Goal: Task Accomplishment & Management: Manage account settings

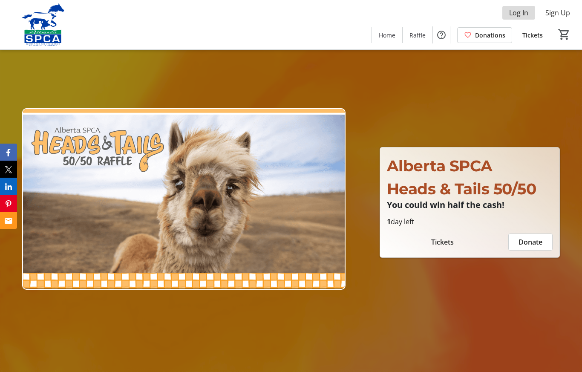
click at [522, 11] on span "Log In" at bounding box center [518, 13] width 19 height 10
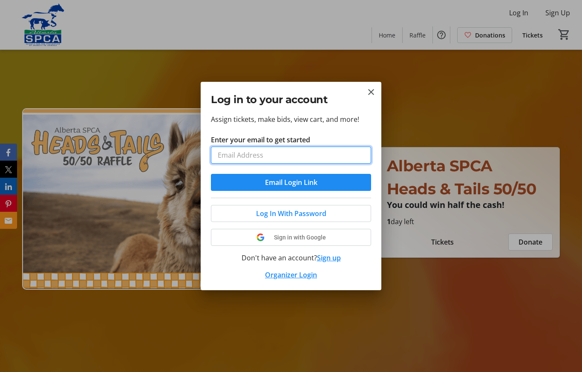
click at [288, 154] on input "Enter your email to get started" at bounding box center [291, 155] width 160 height 17
type input "[EMAIL_ADDRESS][PERSON_NAME][DOMAIN_NAME]"
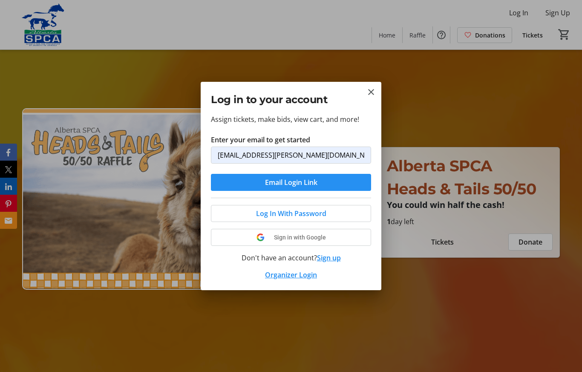
click at [336, 179] on span "submit" at bounding box center [291, 182] width 160 height 20
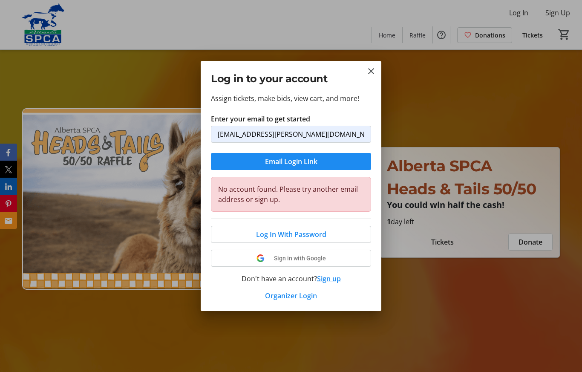
click at [332, 278] on button "Sign up" at bounding box center [329, 279] width 24 height 10
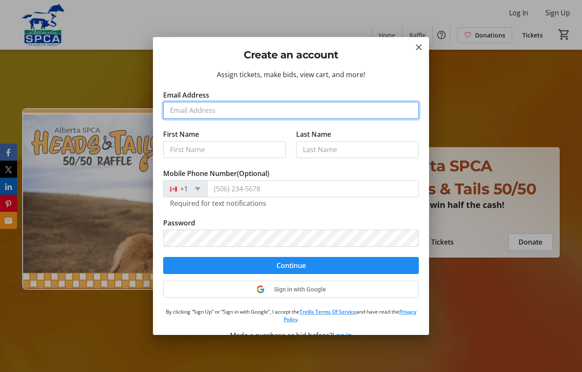
click at [266, 109] on input "Email Address" at bounding box center [291, 110] width 256 height 17
type input "[EMAIL_ADDRESS][PERSON_NAME][DOMAIN_NAME]"
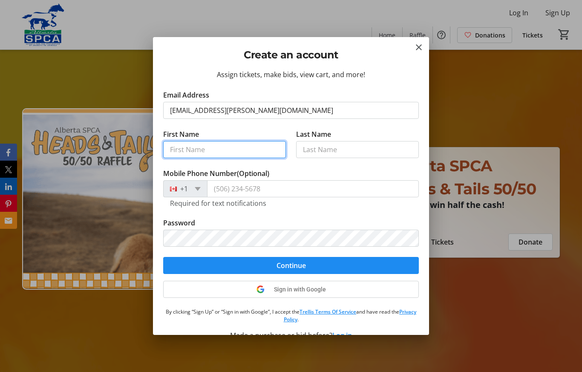
type input "Lorne & Pat"
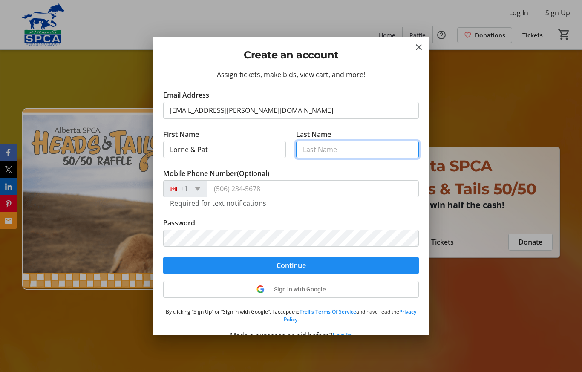
type input "[PERSON_NAME]"
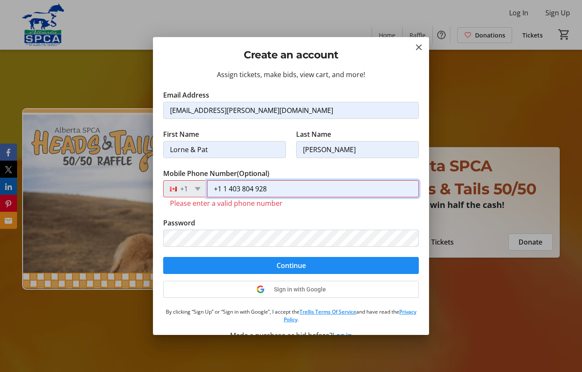
click at [232, 183] on input "+1 1 403 804 928" at bounding box center [313, 188] width 212 height 17
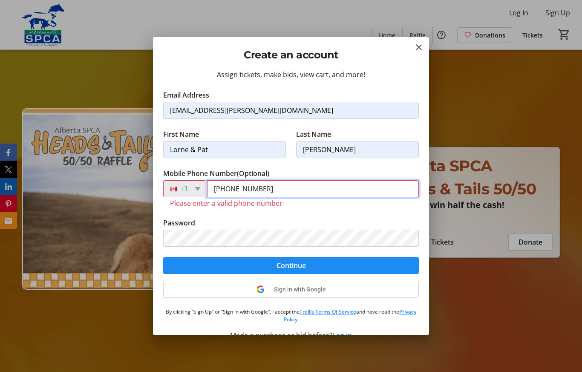
type input "[PHONE_NUMBER]"
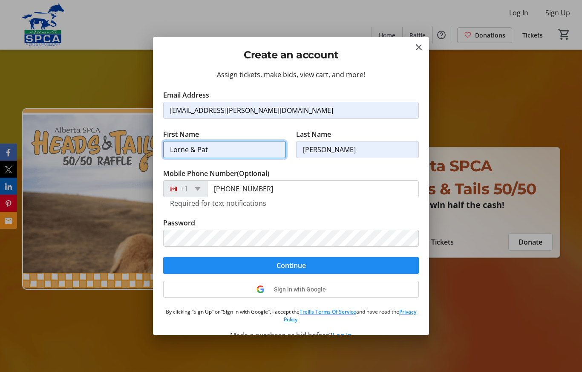
click at [253, 146] on input "Lorne & Pat" at bounding box center [224, 149] width 123 height 17
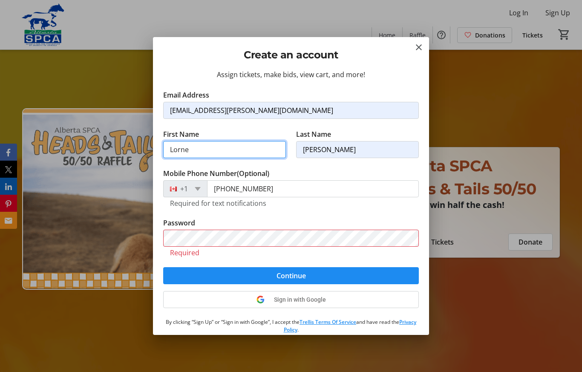
type input "Lorne"
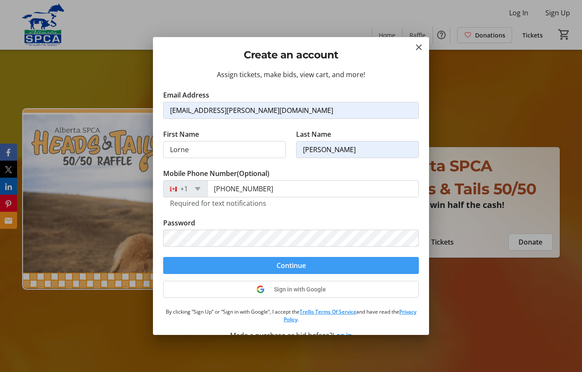
click at [312, 267] on span "submit" at bounding box center [291, 265] width 256 height 20
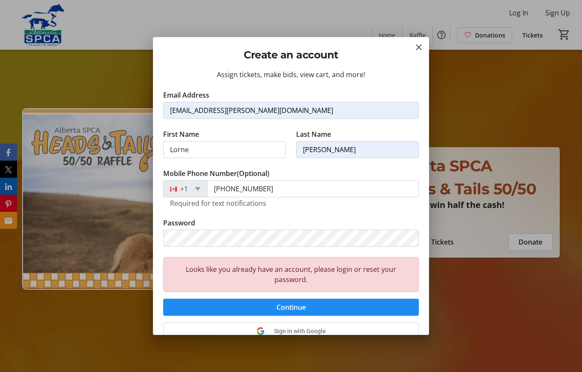
click at [521, 11] on div at bounding box center [291, 186] width 582 height 372
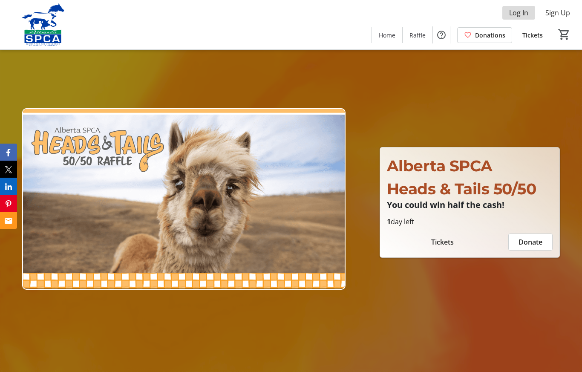
click at [526, 9] on span "Log In" at bounding box center [518, 13] width 19 height 10
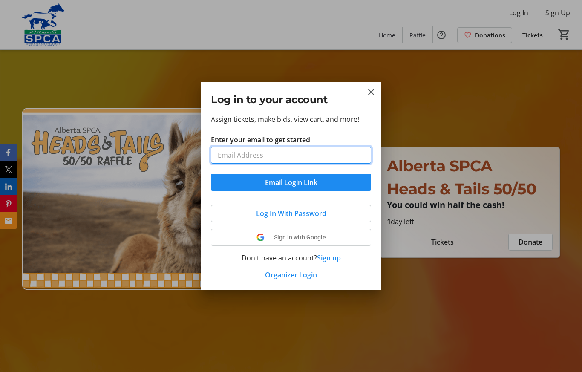
click at [318, 155] on input "Enter your email to get started" at bounding box center [291, 155] width 160 height 17
type input "[EMAIL_ADDRESS][PERSON_NAME][DOMAIN_NAME]"
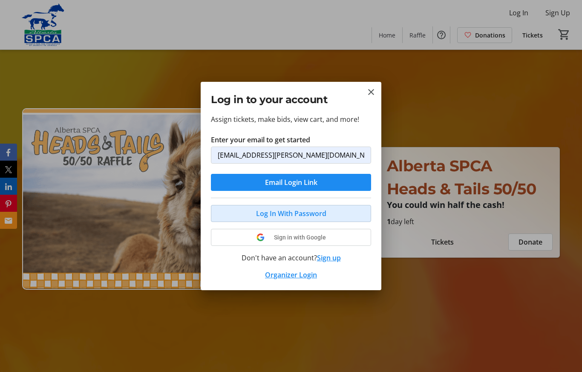
click at [330, 212] on span at bounding box center [290, 213] width 159 height 20
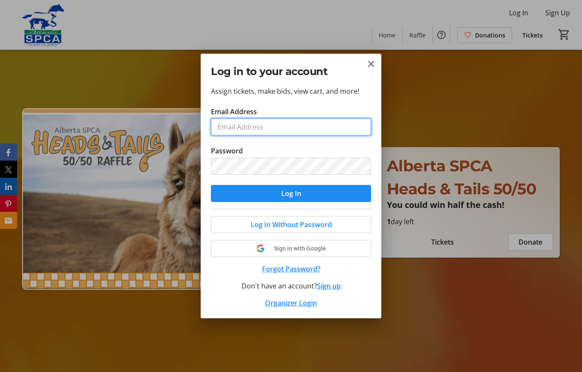
click at [271, 129] on input "Email Address" at bounding box center [291, 127] width 160 height 17
type input "[EMAIL_ADDRESS][PERSON_NAME][DOMAIN_NAME]"
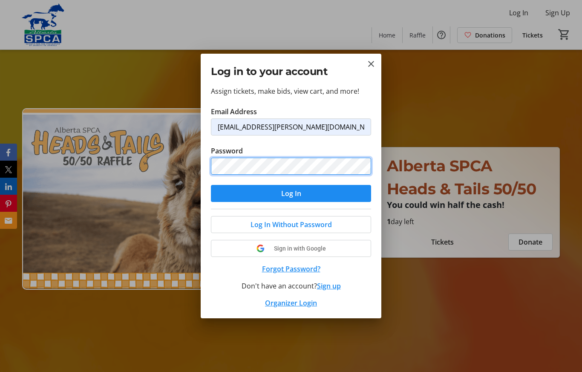
click at [291, 194] on button "Log In" at bounding box center [291, 193] width 160 height 17
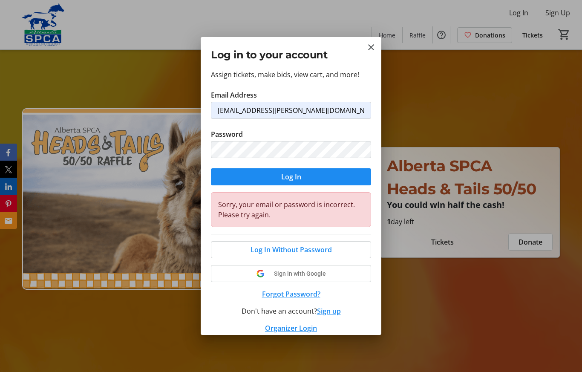
click at [311, 295] on button "Forgot Password?" at bounding box center [291, 294] width 160 height 10
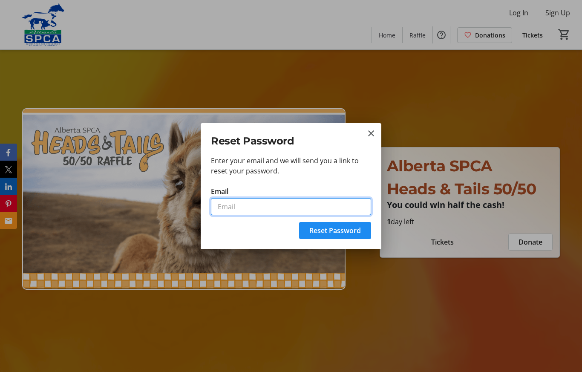
click at [288, 207] on input "Email" at bounding box center [291, 206] width 160 height 17
type input "[EMAIL_ADDRESS][PERSON_NAME][DOMAIN_NAME]"
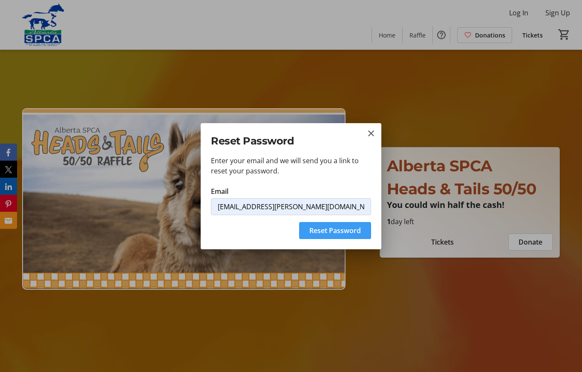
click at [347, 231] on span "Reset Password" at bounding box center [336, 231] width 52 height 10
